Goal: Information Seeking & Learning: Learn about a topic

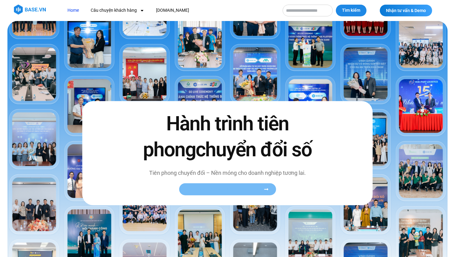
click at [223, 191] on span "Xem toàn bộ câu chuyện khách hàng" at bounding box center [224, 189] width 76 height 5
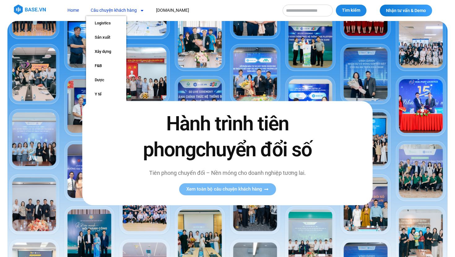
click at [135, 12] on link "Câu chuyện khách hàng" at bounding box center [117, 10] width 63 height 11
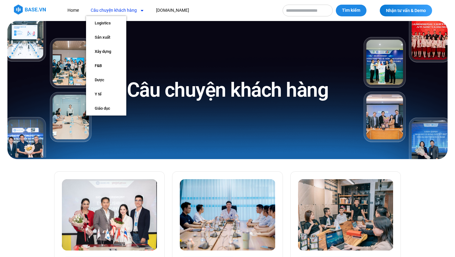
click at [142, 10] on icon "Menu" at bounding box center [142, 11] width 2 height 2
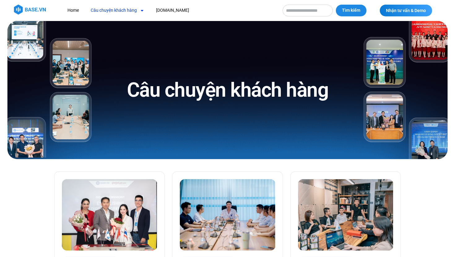
click at [136, 10] on link "Câu chuyện khách hàng" at bounding box center [117, 10] width 63 height 11
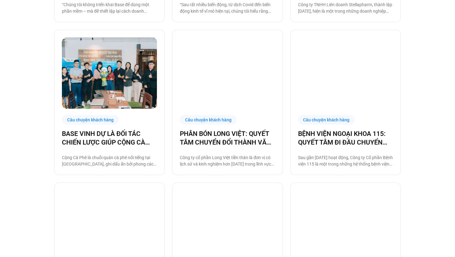
scroll to position [459, 0]
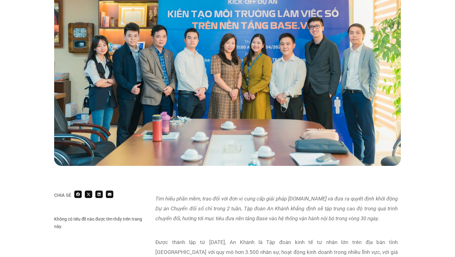
scroll to position [201, 0]
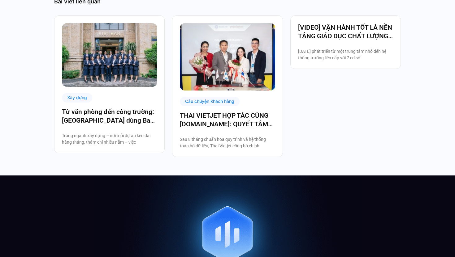
scroll to position [962, 0]
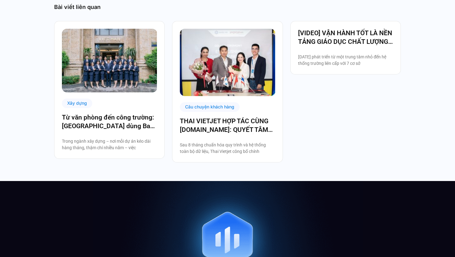
click at [237, 74] on img at bounding box center [227, 62] width 95 height 67
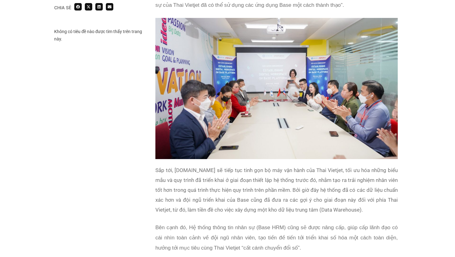
scroll to position [1146, 0]
